Goal: Check status: Check status

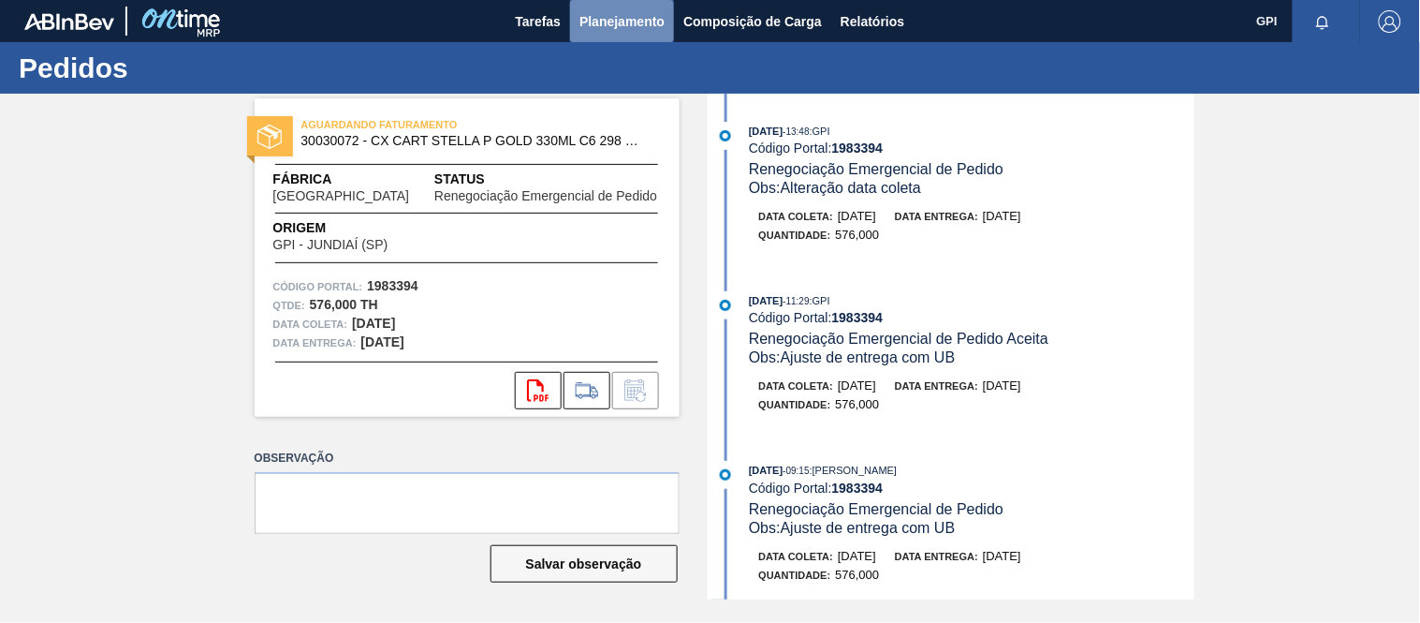
click at [644, 17] on span "Planejamento" at bounding box center [622, 21] width 85 height 22
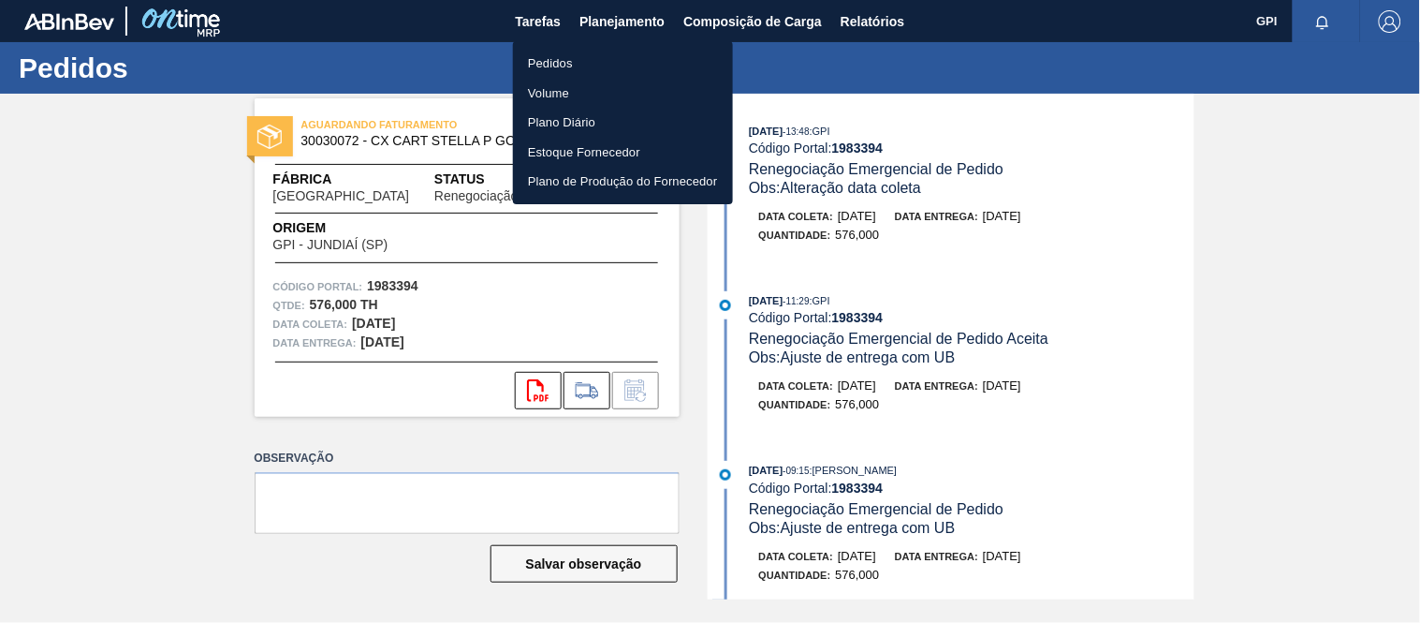
click at [559, 51] on li "Pedidos" at bounding box center [623, 64] width 220 height 30
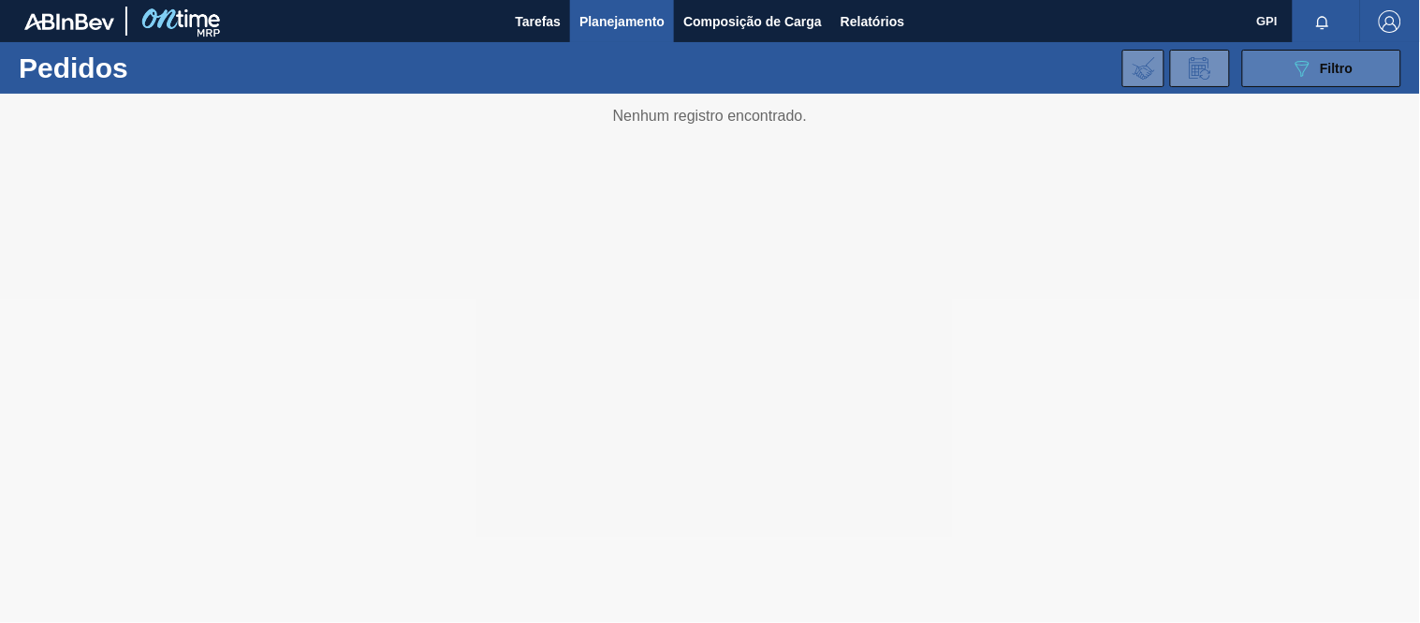
click at [1280, 70] on button "089F7B8B-B2A5-4AFE-B5C0-19BA573D28AC Filtro" at bounding box center [1322, 68] width 159 height 37
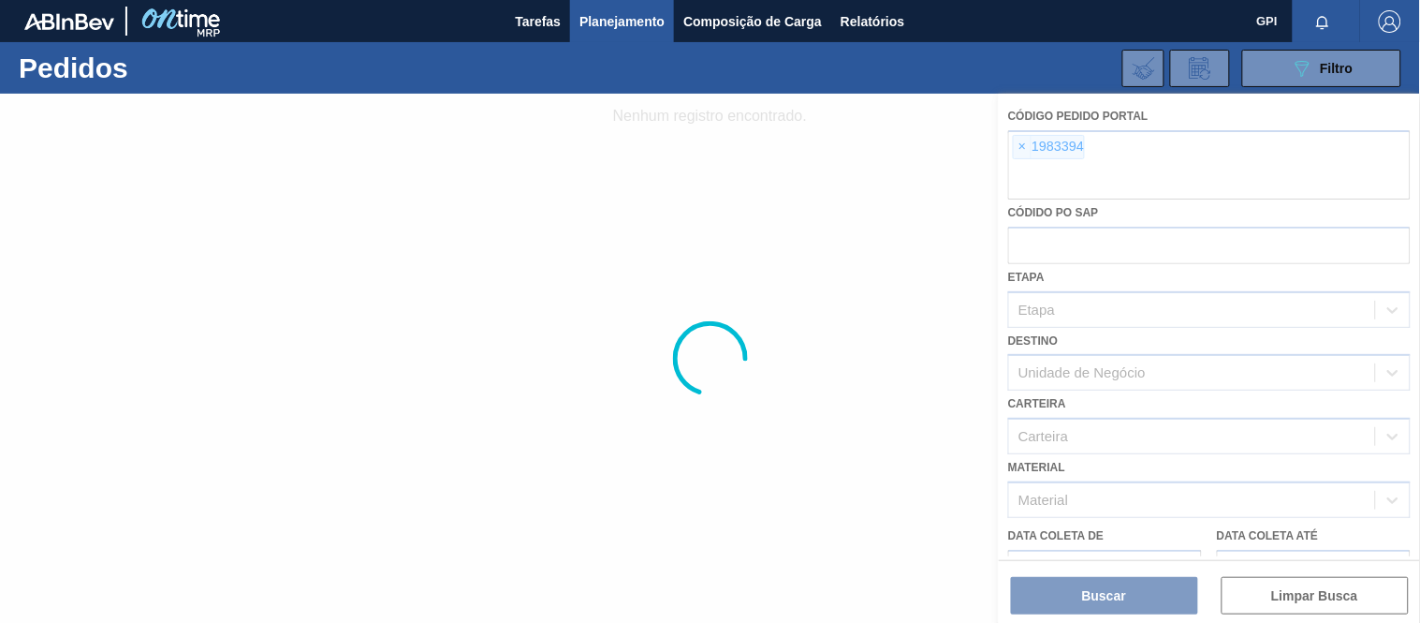
click at [1026, 143] on div at bounding box center [710, 358] width 1420 height 529
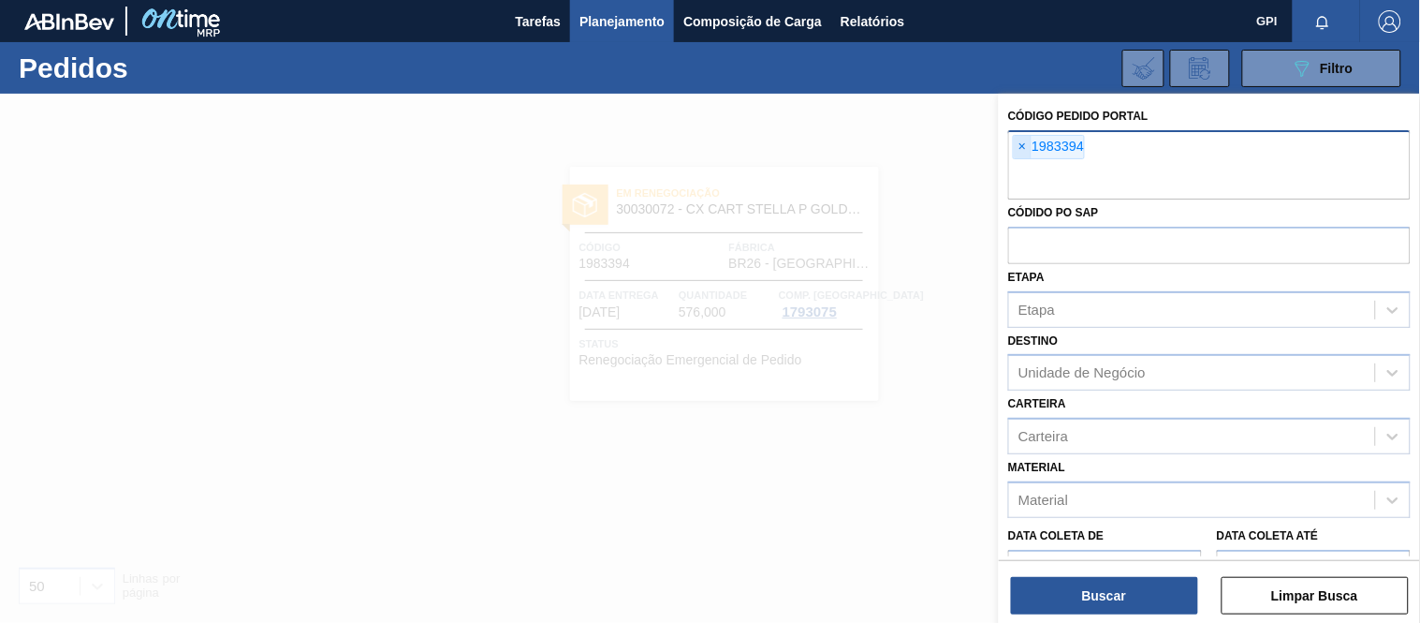
click at [1028, 152] on span "×" at bounding box center [1023, 147] width 18 height 22
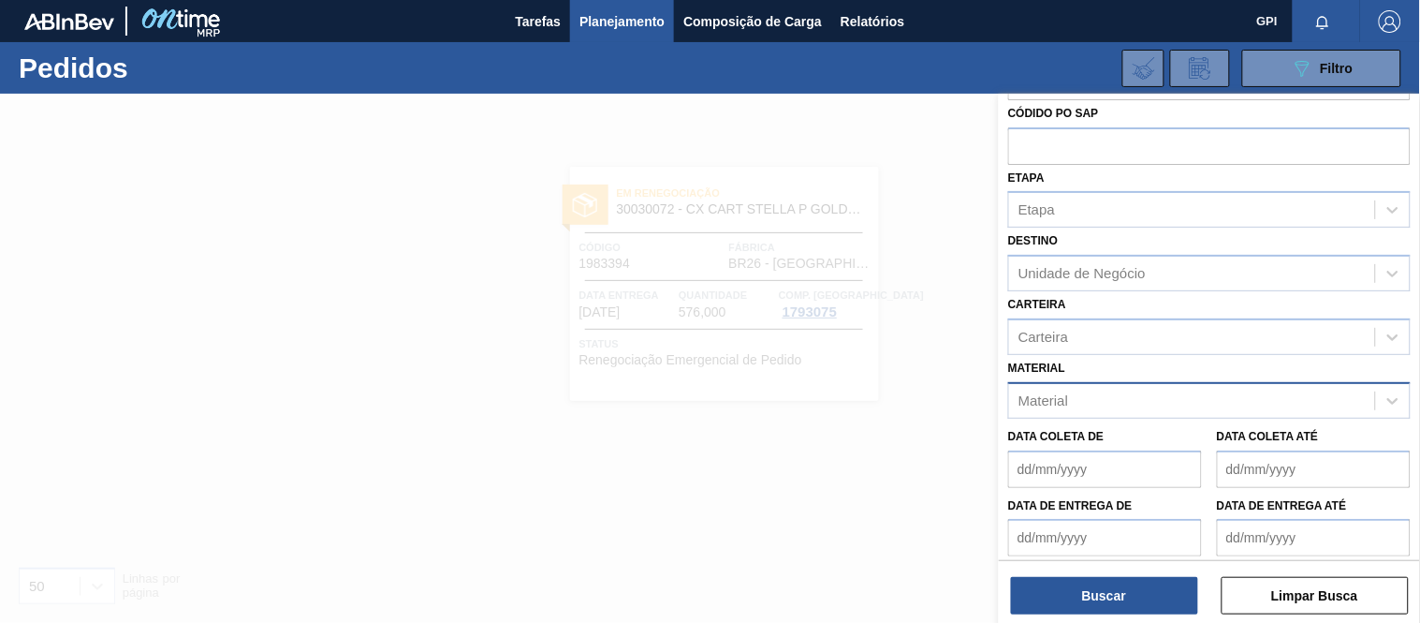
scroll to position [104, 0]
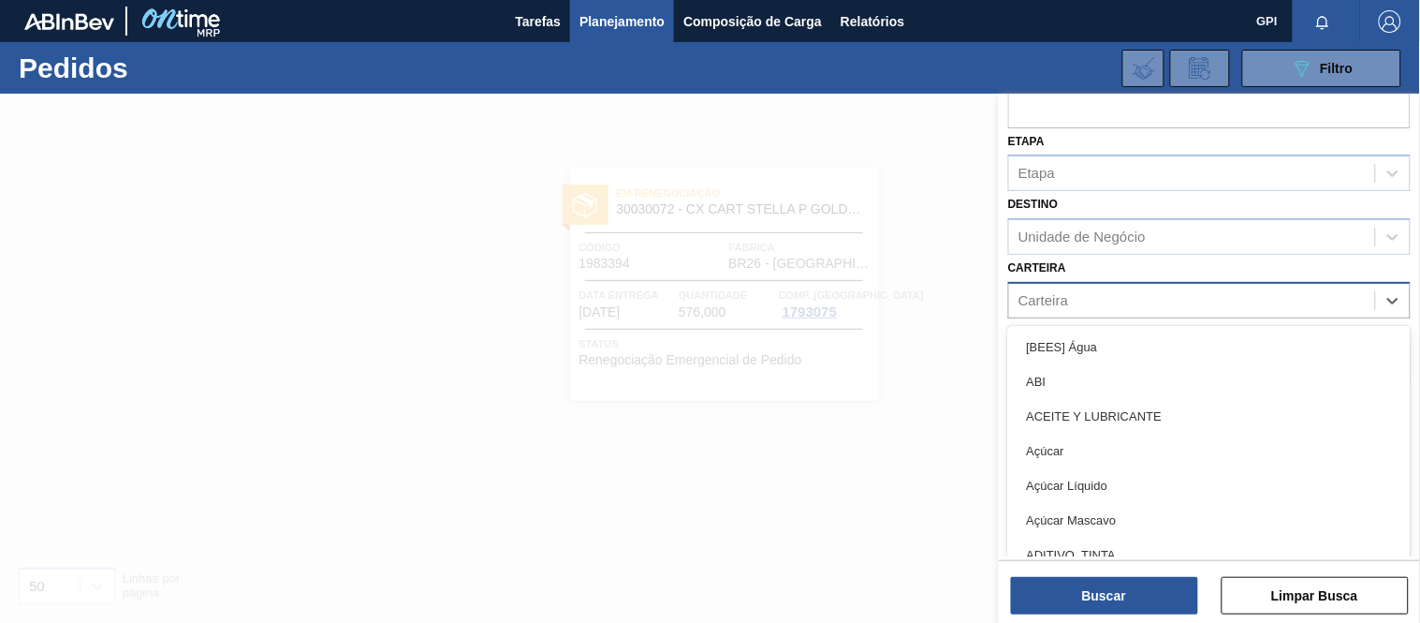
click at [1126, 303] on div "Carteira" at bounding box center [1192, 300] width 366 height 27
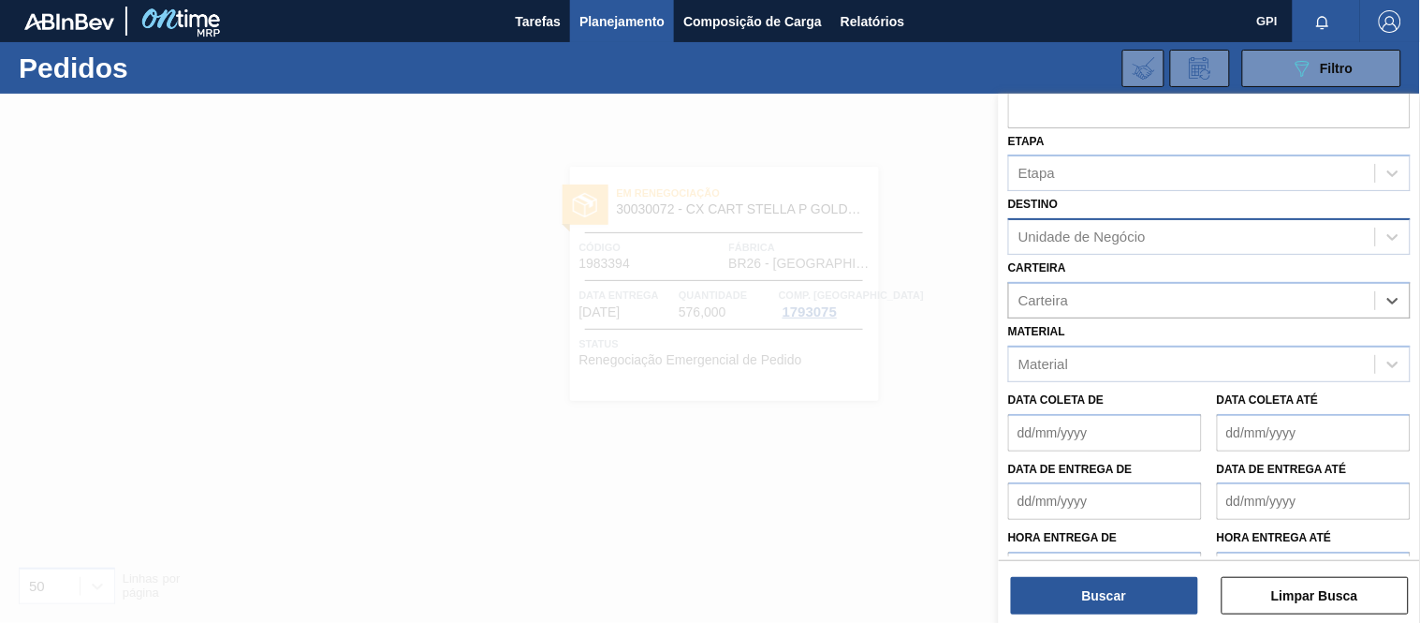
click at [1110, 236] on div "Unidade de Negócio" at bounding box center [1082, 237] width 127 height 16
type input "i"
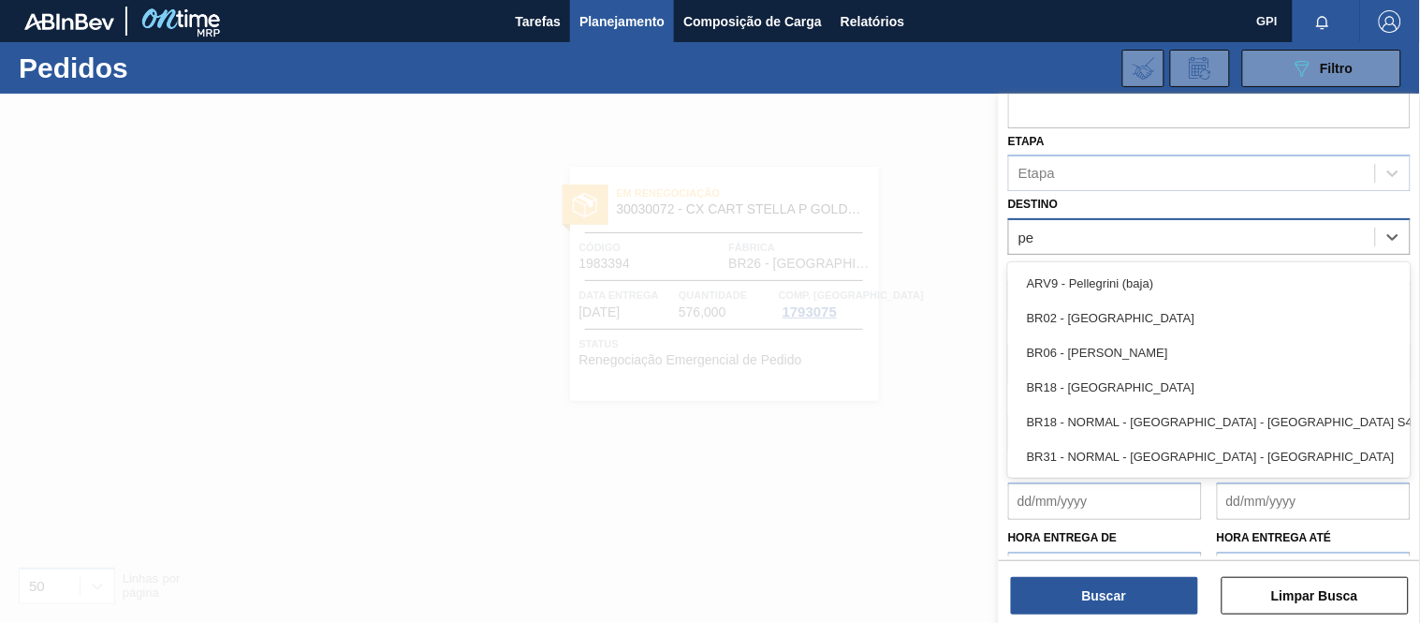
type input "per"
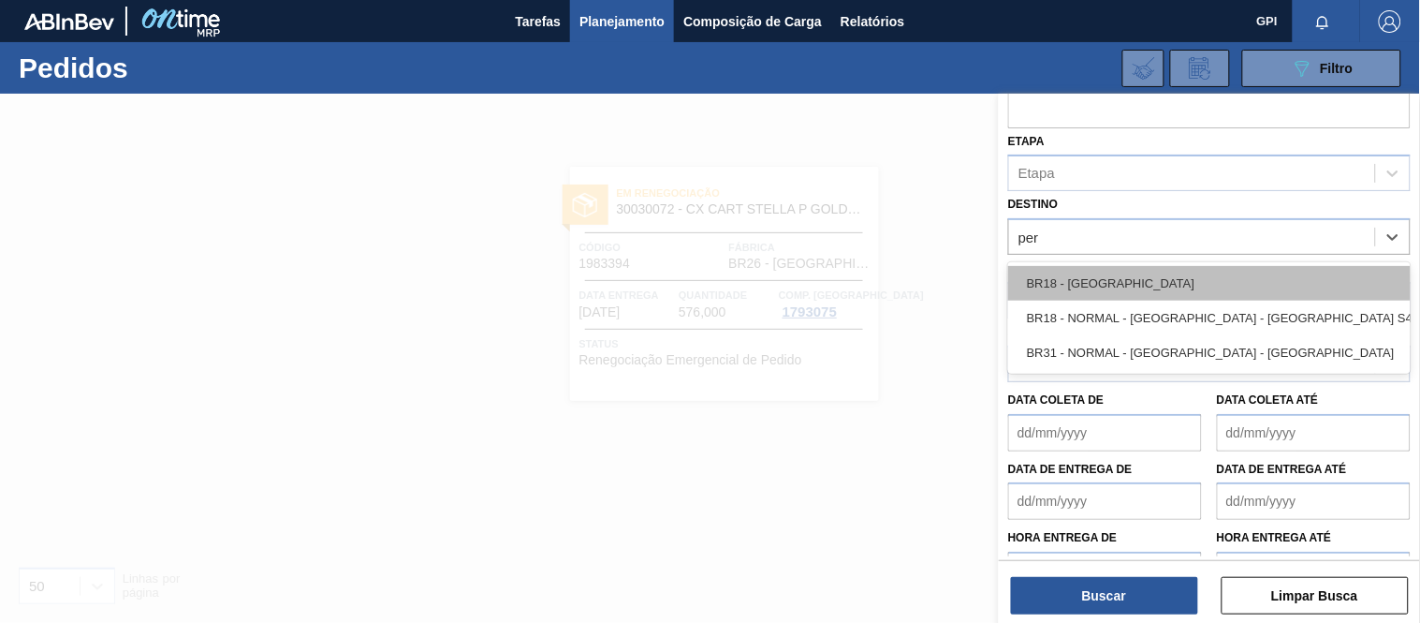
click at [1106, 276] on div "BR18 - [GEOGRAPHIC_DATA]" at bounding box center [1209, 283] width 403 height 35
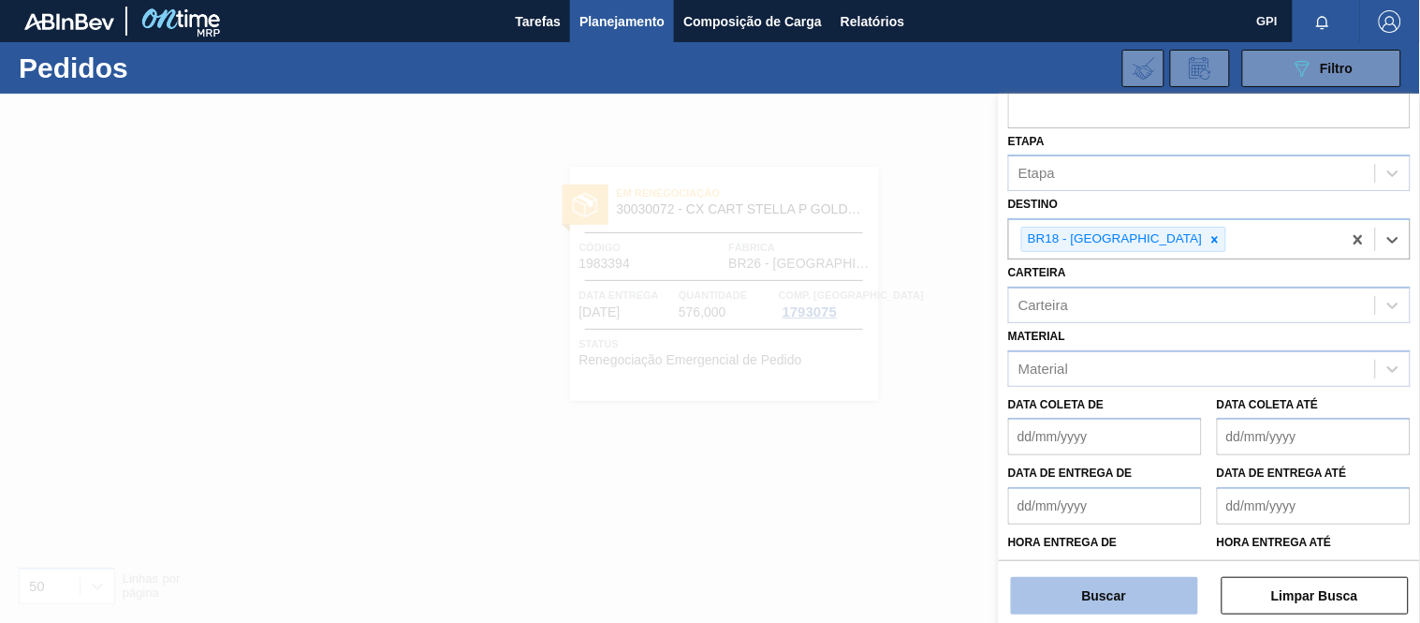
click at [1089, 595] on button "Buscar" at bounding box center [1104, 595] width 187 height 37
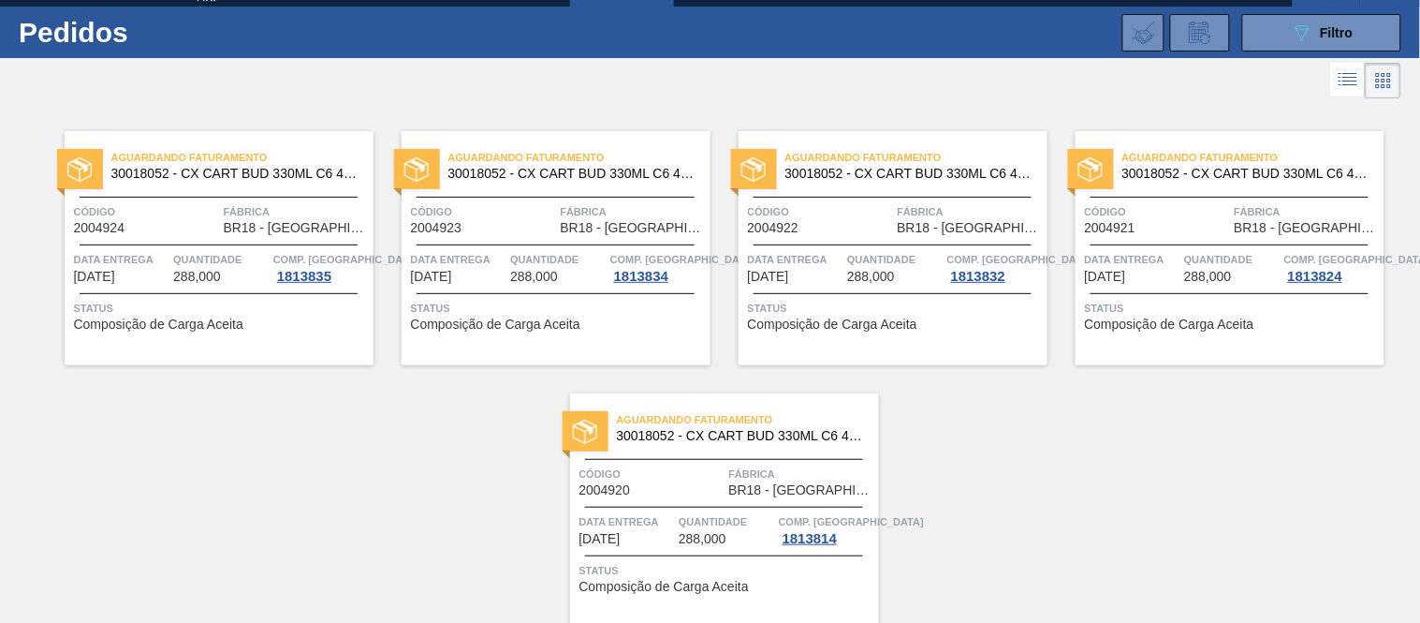
scroll to position [0, 0]
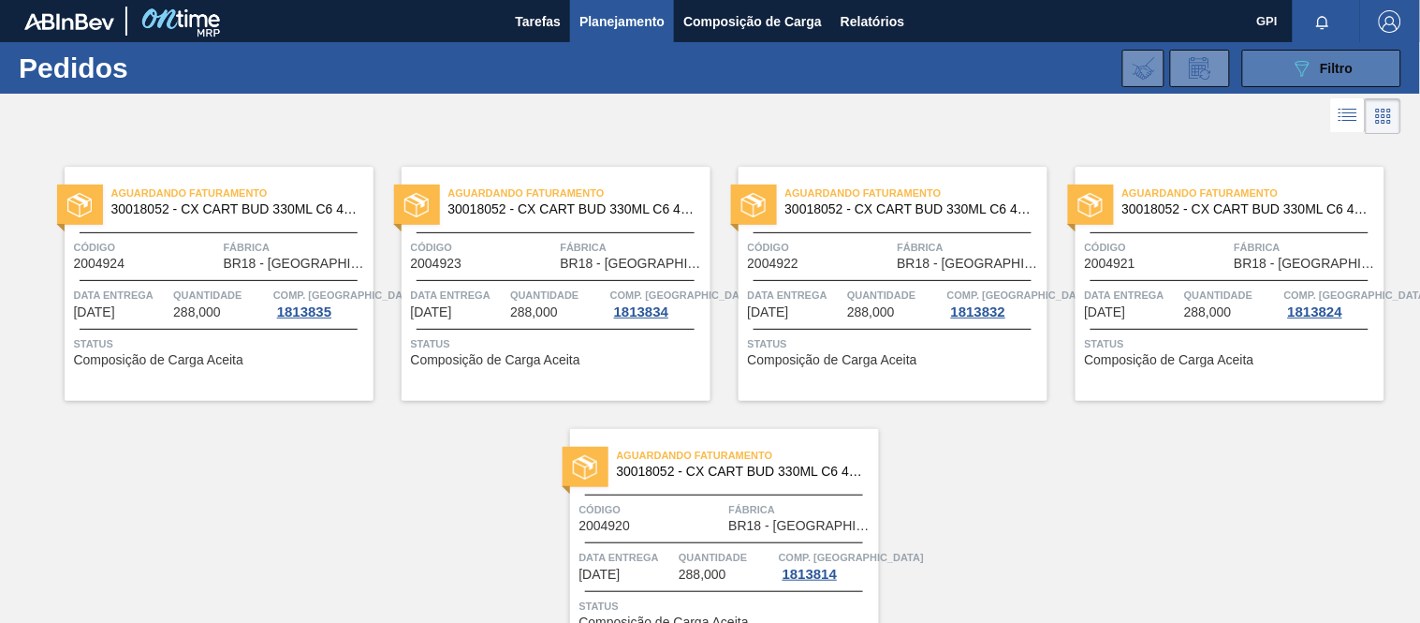
click at [1314, 69] on div "089F7B8B-B2A5-4AFE-B5C0-19BA573D28AC Filtro" at bounding box center [1322, 68] width 63 height 22
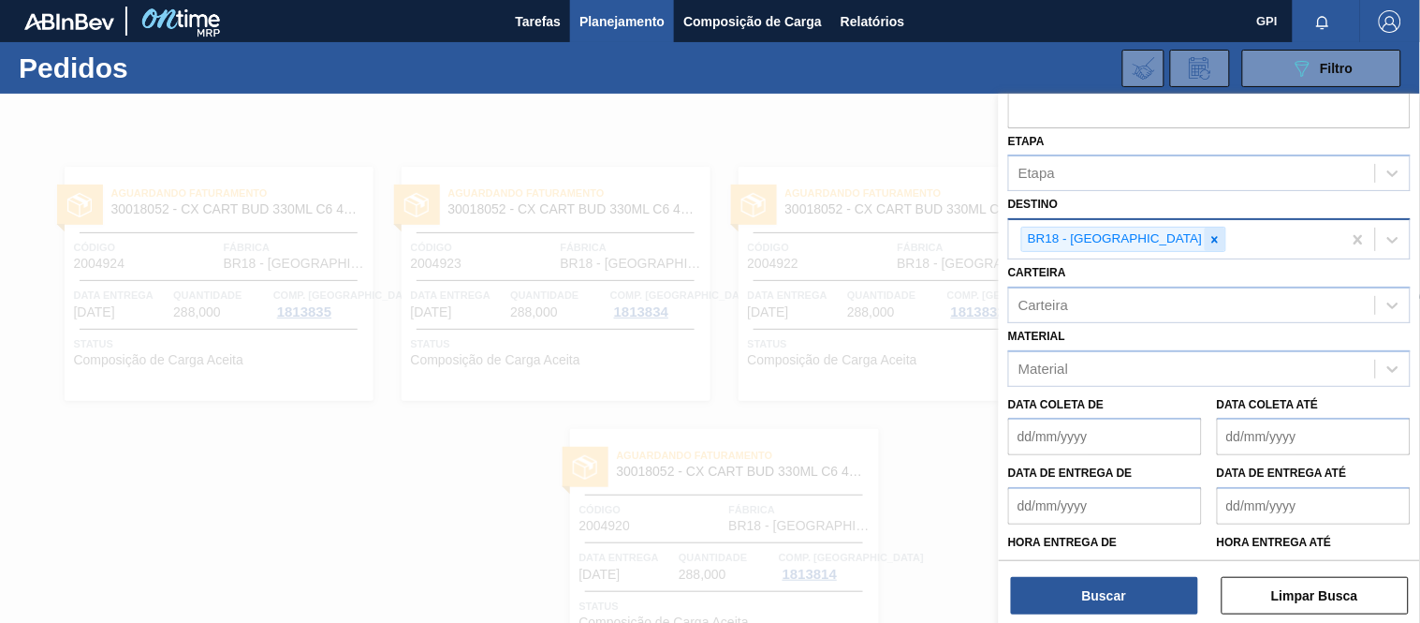
click at [1209, 239] on icon at bounding box center [1215, 239] width 13 height 13
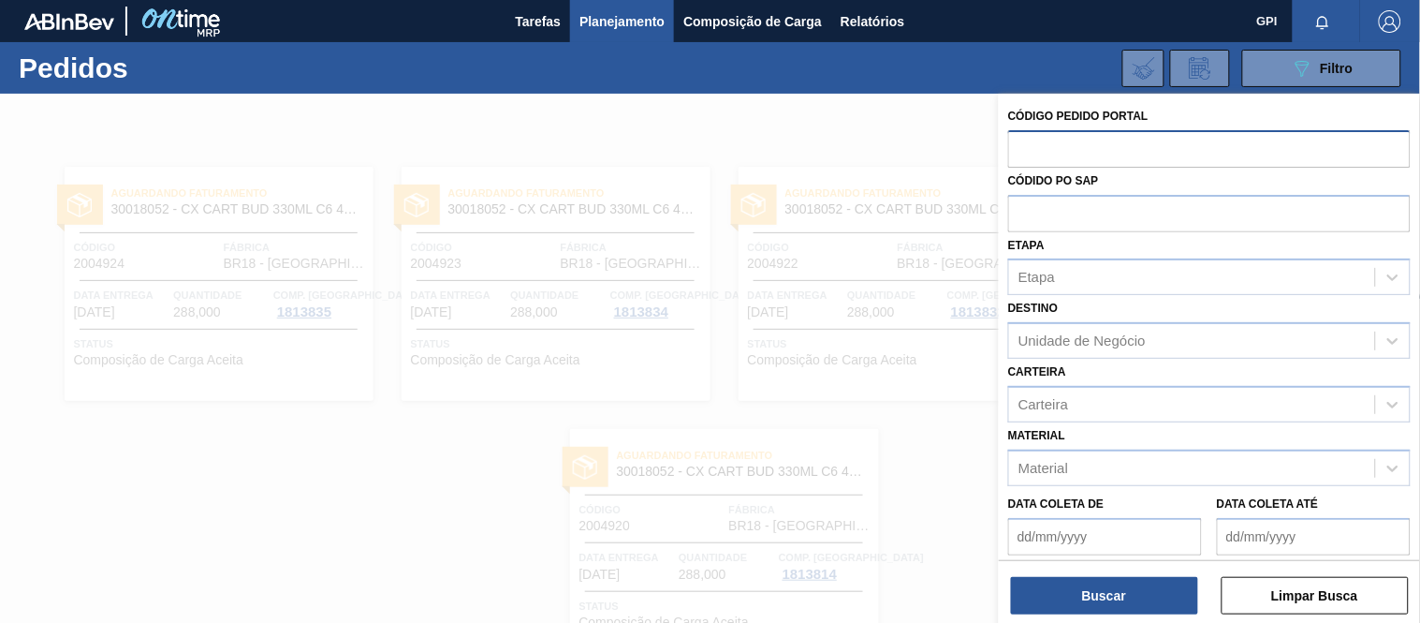
click at [1117, 148] on input "text" at bounding box center [1209, 148] width 403 height 36
paste input "text"
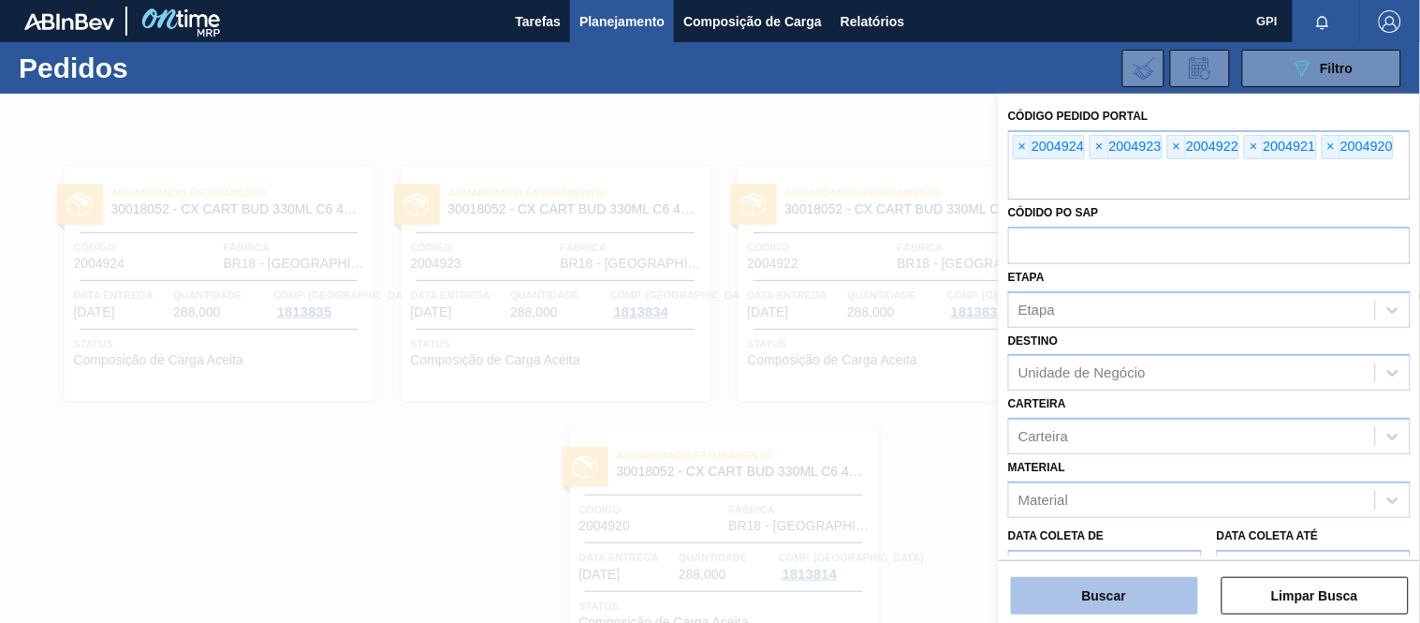
click at [1140, 587] on button "Buscar" at bounding box center [1104, 595] width 187 height 37
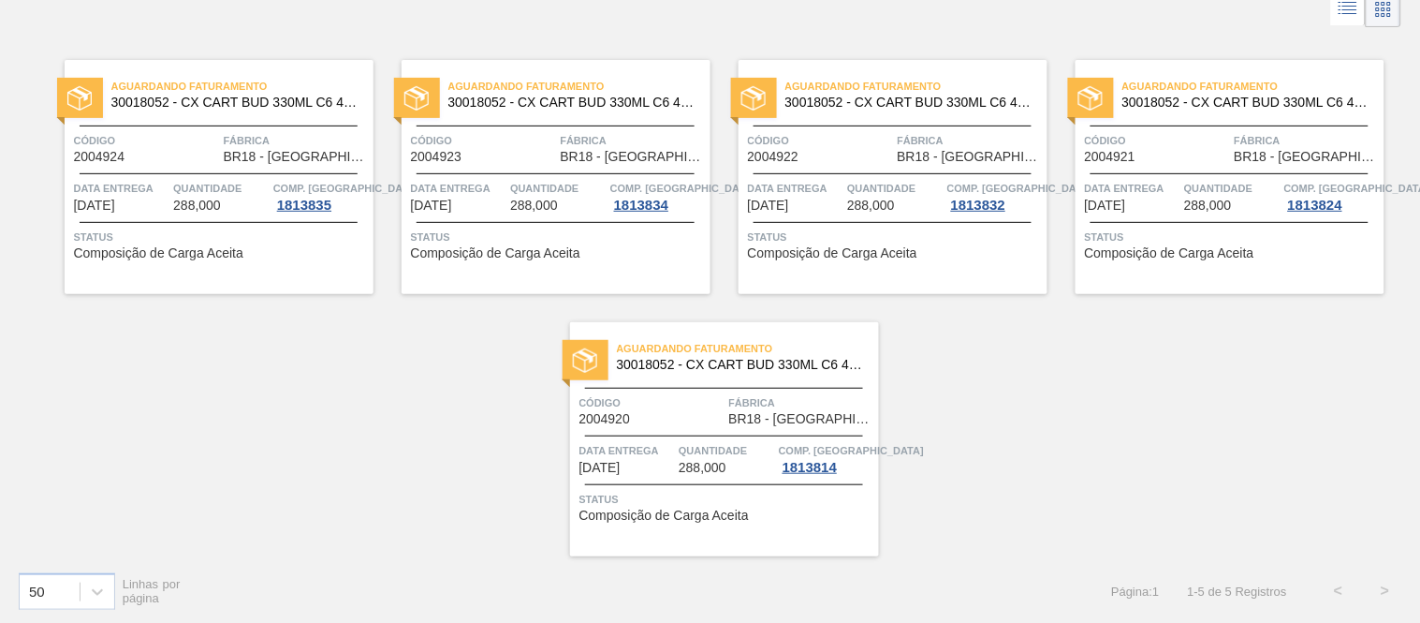
scroll to position [109, 0]
click at [1168, 187] on span "Data entrega" at bounding box center [1133, 186] width 96 height 19
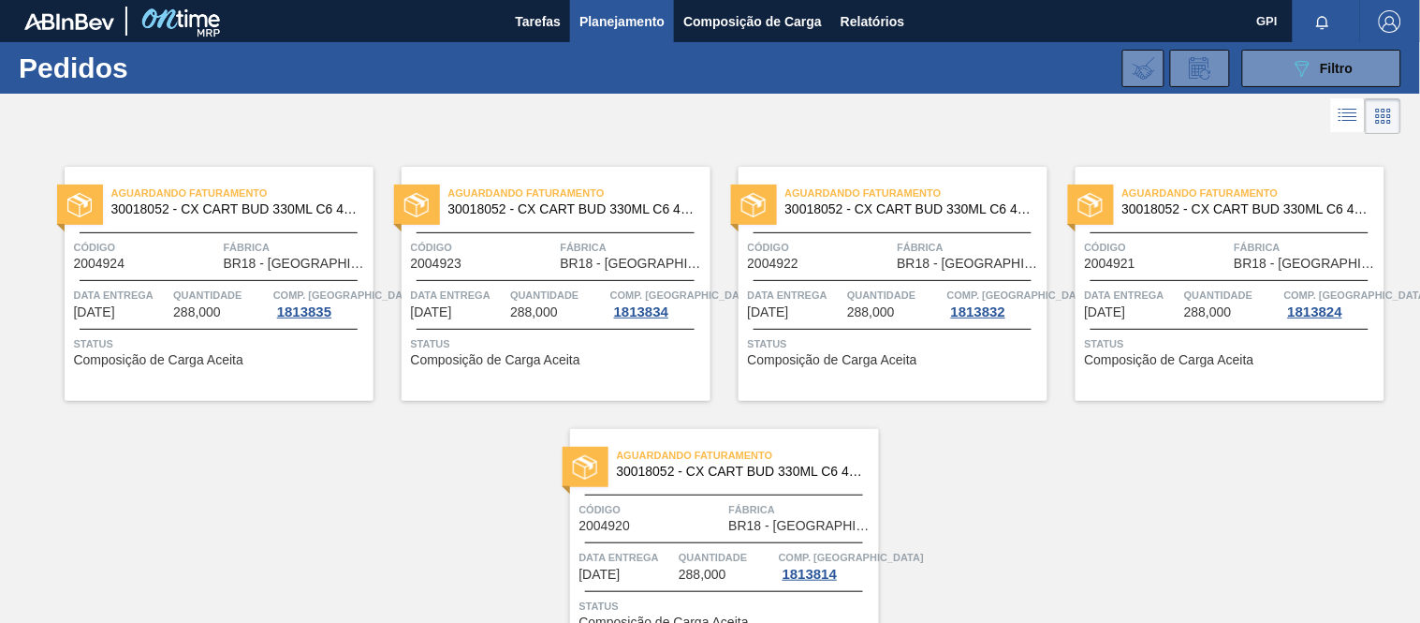
click at [797, 463] on span "Aguardando Faturamento" at bounding box center [748, 455] width 262 height 19
